Goal: Find specific page/section: Find specific page/section

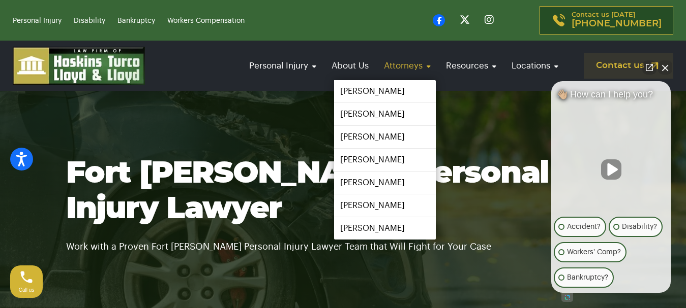
click at [410, 65] on link "Attorneys" at bounding box center [407, 65] width 57 height 29
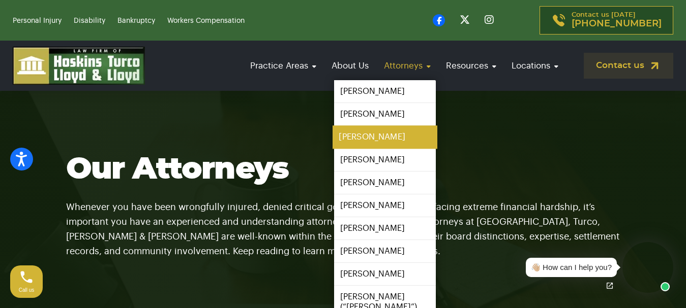
click at [365, 139] on link "[PERSON_NAME]" at bounding box center [384, 137] width 105 height 23
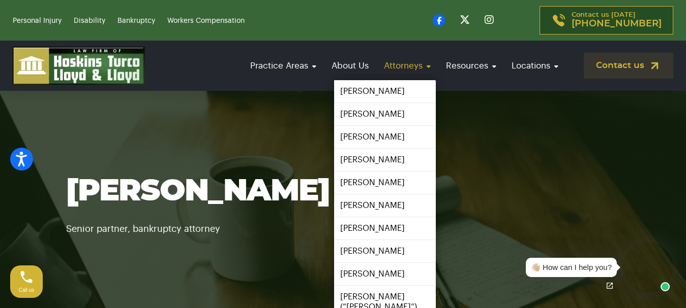
click at [424, 70] on link "Attorneys" at bounding box center [407, 65] width 57 height 29
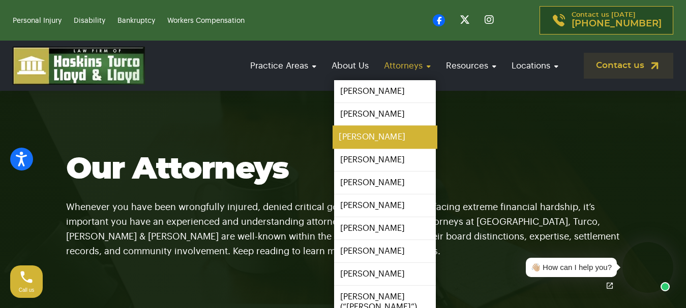
click at [369, 136] on link "[PERSON_NAME]" at bounding box center [384, 137] width 105 height 23
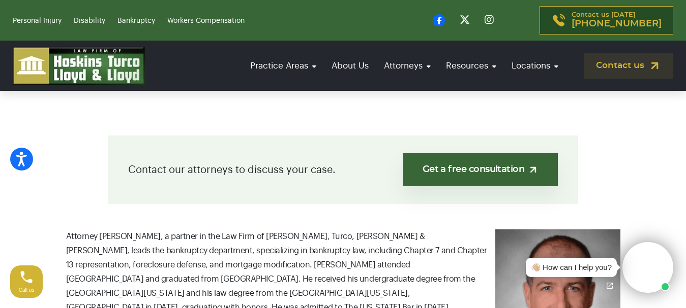
scroll to position [220, 0]
